Goal: Task Accomplishment & Management: Manage account settings

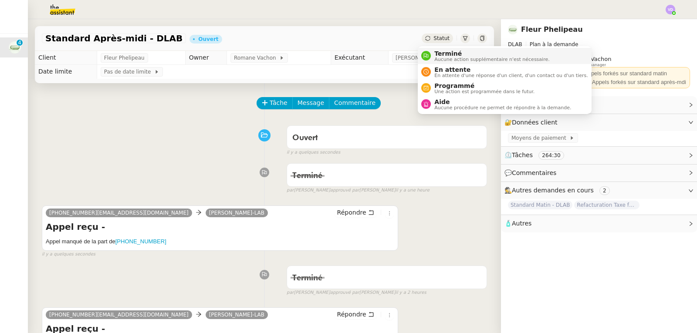
drag, startPoint x: 439, startPoint y: 53, endPoint x: 449, endPoint y: 61, distance: 12.7
click at [439, 53] on span "Terminé" at bounding box center [491, 53] width 115 height 7
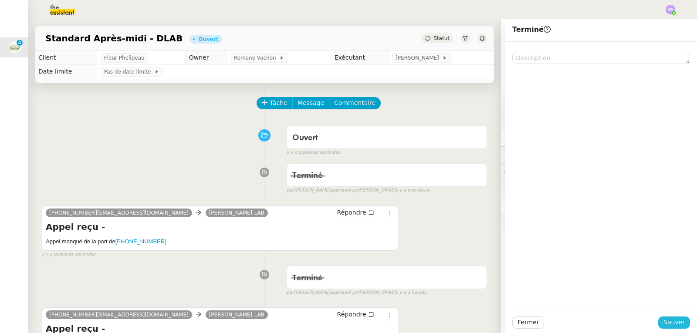
click at [680, 323] on button "Sauver" at bounding box center [674, 323] width 32 height 12
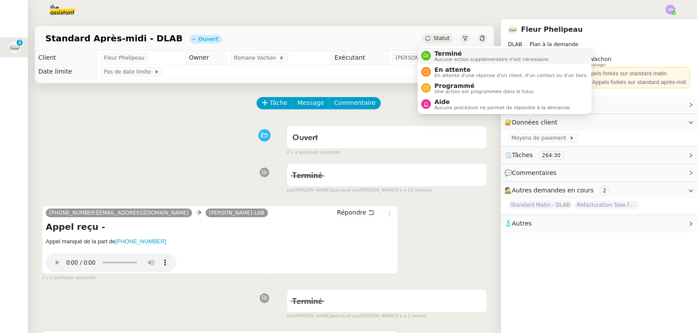
click at [444, 53] on span "Terminé" at bounding box center [491, 53] width 115 height 7
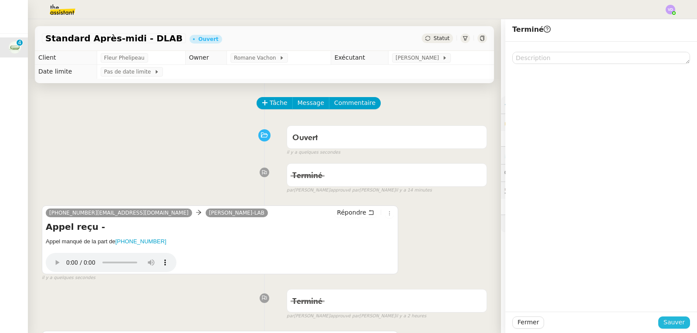
click at [672, 321] on span "Sauver" at bounding box center [673, 323] width 21 height 10
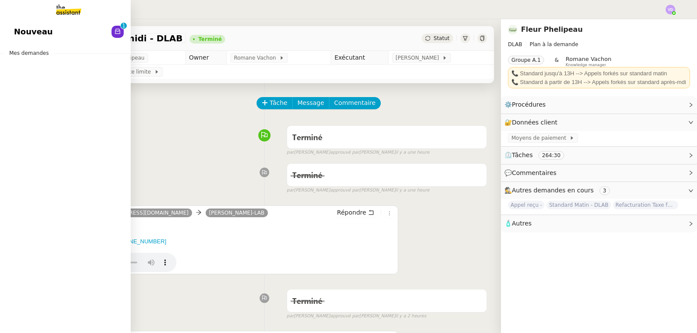
drag, startPoint x: 55, startPoint y: 31, endPoint x: 88, endPoint y: 43, distance: 35.1
click at [55, 31] on link "Nouveau 0 1 2 3 4 5 6 7 8 9" at bounding box center [65, 32] width 131 height 20
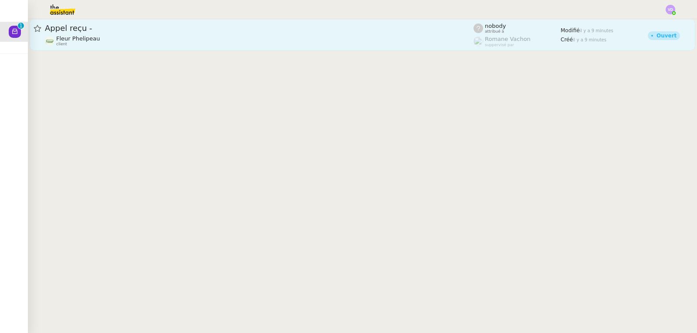
click at [183, 41] on div "Fleur Phelipeau client" at bounding box center [259, 40] width 429 height 11
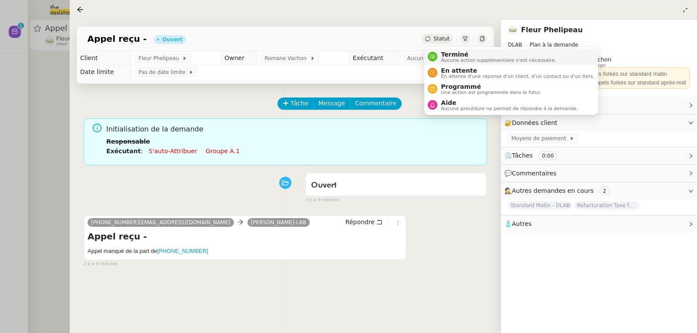
click at [446, 51] on span "Terminé" at bounding box center [498, 54] width 115 height 7
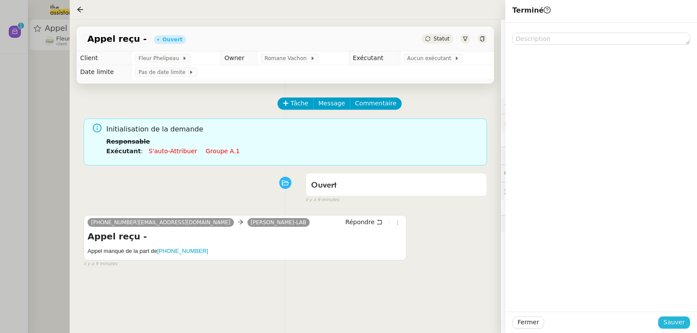
click at [669, 319] on span "Sauver" at bounding box center [673, 323] width 21 height 10
